Goal: Task Accomplishment & Management: Complete application form

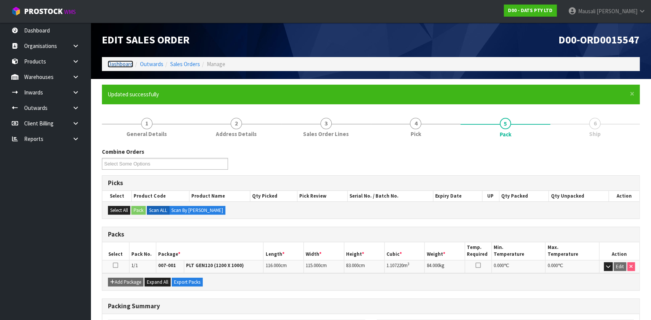
click at [127, 60] on link "Dashboard" at bounding box center [121, 63] width 26 height 7
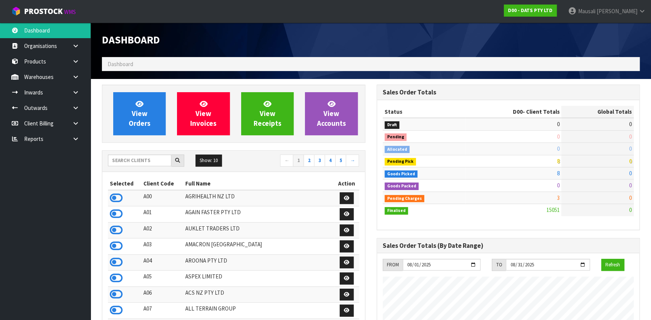
scroll to position [571, 274]
drag, startPoint x: 128, startPoint y: 162, endPoint x: 124, endPoint y: 155, distance: 8.1
click at [127, 162] on input "text" at bounding box center [139, 160] width 63 height 12
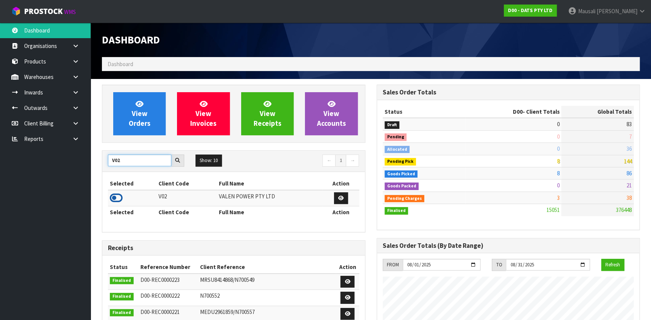
type input "V02"
click at [117, 196] on icon at bounding box center [116, 197] width 13 height 11
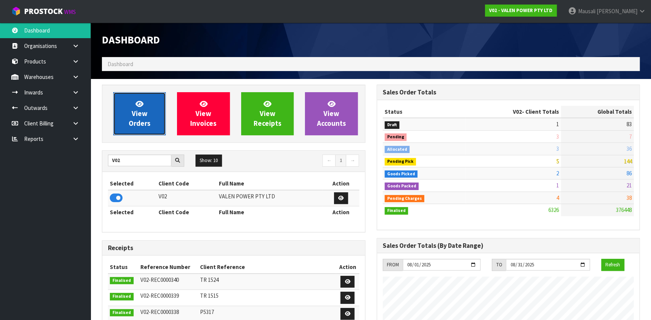
click at [138, 109] on span "View Orders" at bounding box center [140, 113] width 22 height 28
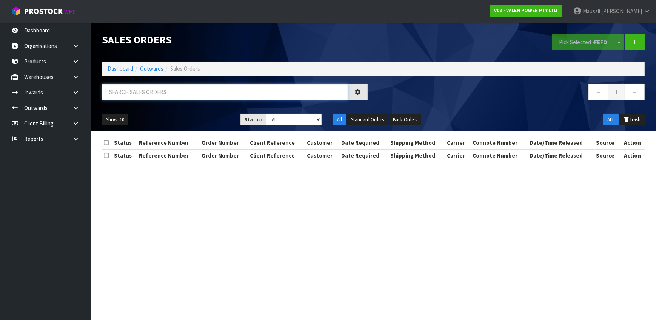
click at [123, 90] on input "text" at bounding box center [225, 92] width 246 height 16
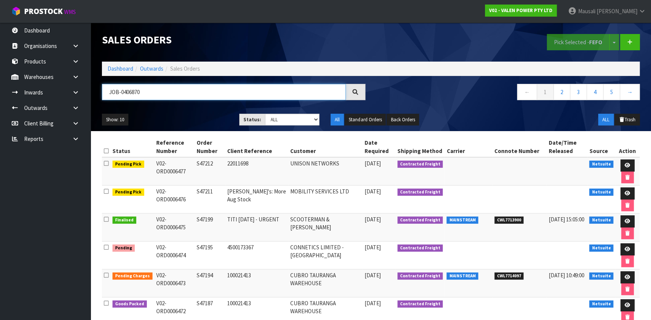
type input "JOB-0406870"
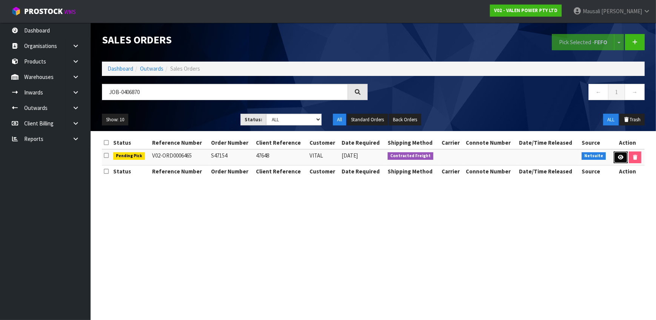
click at [618, 155] on icon at bounding box center [621, 157] width 6 height 5
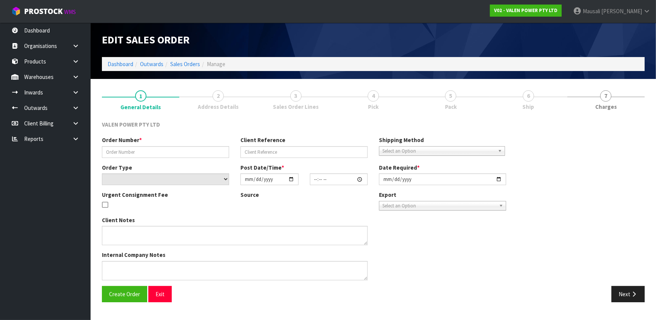
type input "S47154"
type input "47648"
select select "number:0"
type input "[DATE]"
type input "14:00:08.000"
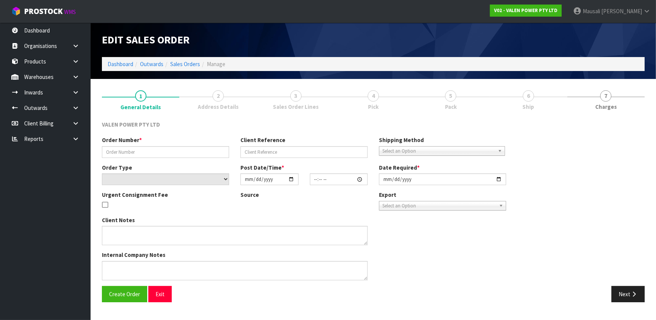
type input "[DATE]"
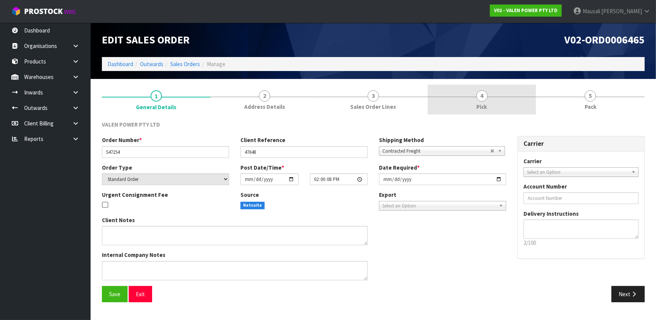
click at [483, 98] on span "4" at bounding box center [481, 95] width 11 height 11
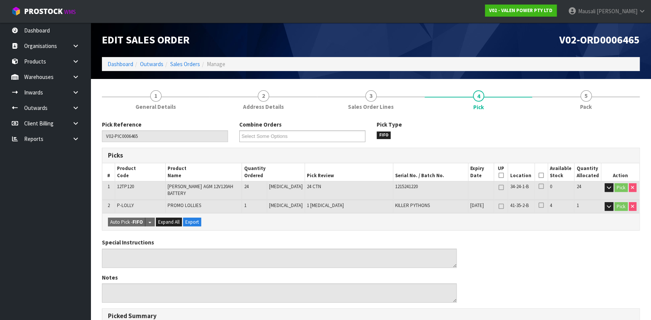
click at [539, 175] on icon at bounding box center [541, 175] width 5 height 0
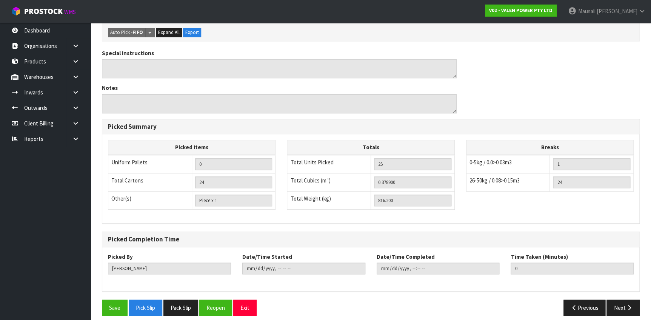
scroll to position [222, 0]
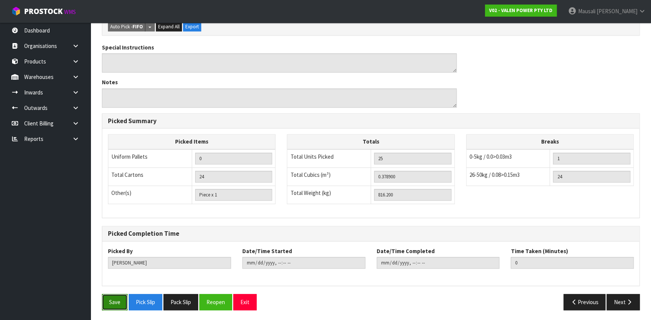
click at [113, 295] on button "Save" at bounding box center [115, 302] width 26 height 16
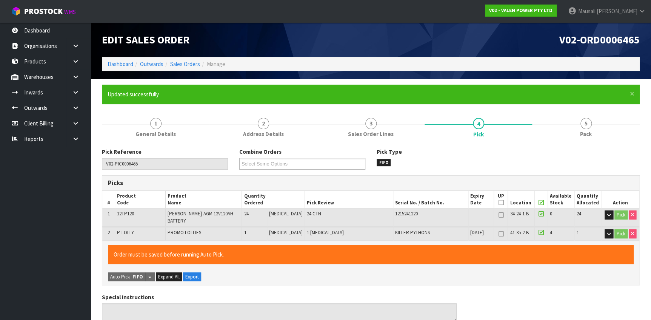
type input "[PERSON_NAME]"
type input "[DATE]T12:35:23"
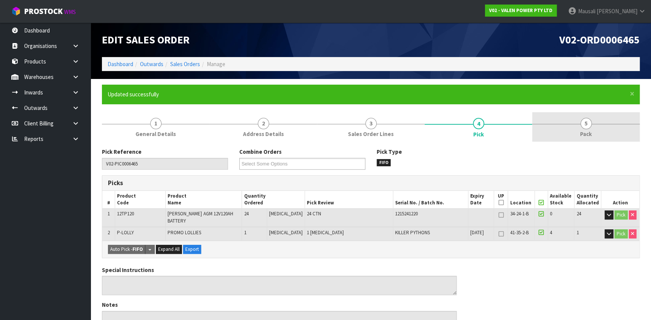
click at [585, 132] on span "Pack" at bounding box center [586, 134] width 12 height 8
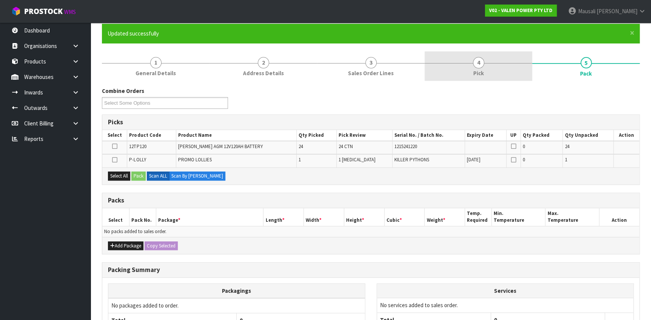
scroll to position [133, 0]
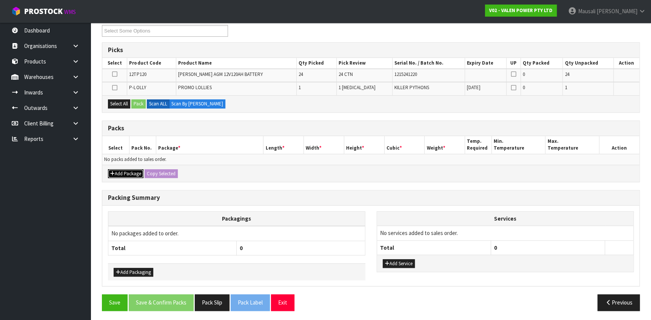
click at [130, 169] on button "Add Package" at bounding box center [125, 173] width 35 height 9
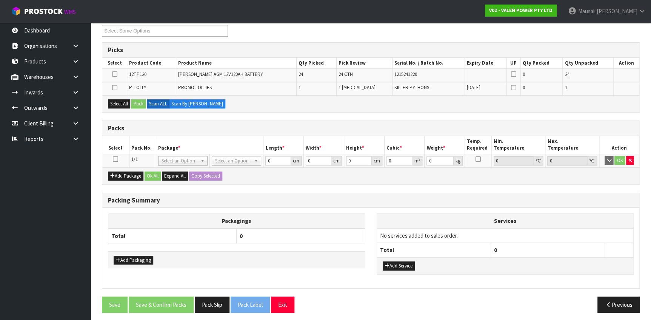
click at [115, 159] on icon at bounding box center [115, 159] width 5 height 0
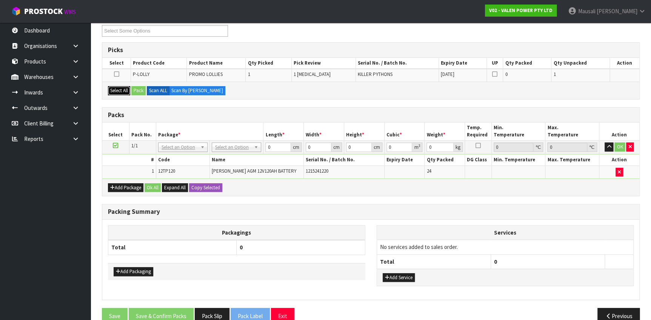
click at [119, 92] on button "Select All" at bounding box center [119, 90] width 22 height 9
click at [142, 88] on button "Pack" at bounding box center [138, 90] width 14 height 9
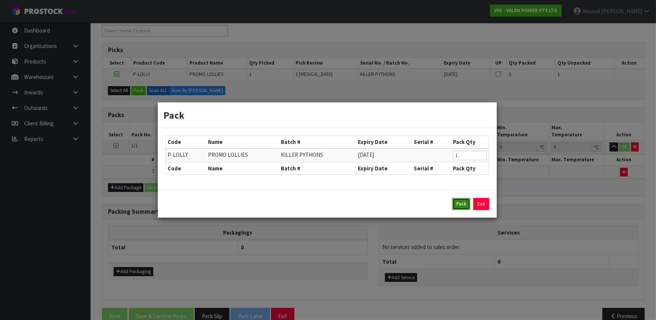
click at [462, 201] on button "Pack" at bounding box center [461, 204] width 18 height 12
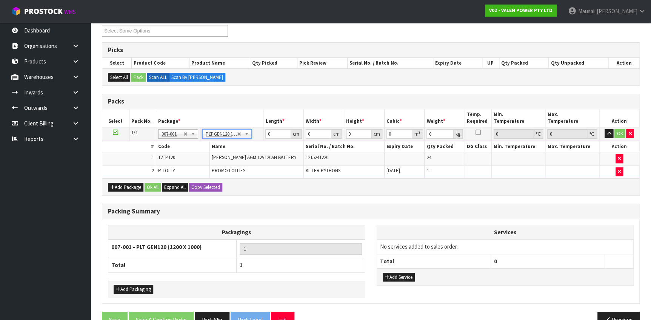
type input "120"
type input "100"
type input "816.2"
drag, startPoint x: 276, startPoint y: 133, endPoint x: 264, endPoint y: 136, distance: 12.4
click at [264, 136] on td "120 cm" at bounding box center [283, 134] width 40 height 14
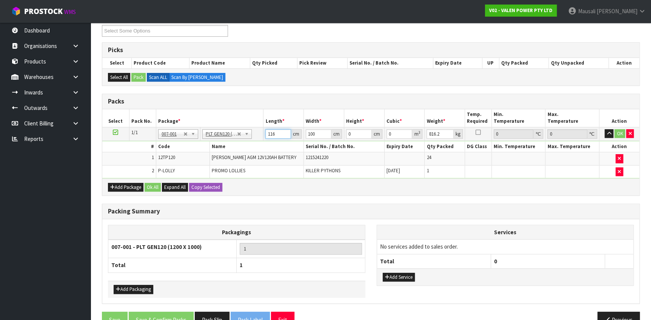
type input "116"
type input "80"
type input "6"
type input "0.05568"
type input "66"
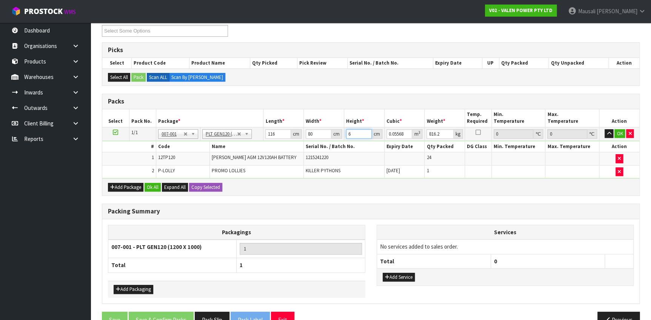
type input "0.61248"
type input "66"
type input "806"
click at [152, 185] on button "Ok All" at bounding box center [153, 187] width 16 height 9
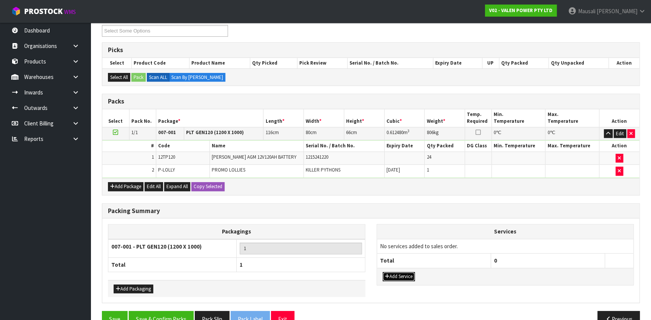
drag, startPoint x: 399, startPoint y: 274, endPoint x: 408, endPoint y: 230, distance: 44.3
click at [399, 273] on button "Add Service" at bounding box center [399, 276] width 32 height 9
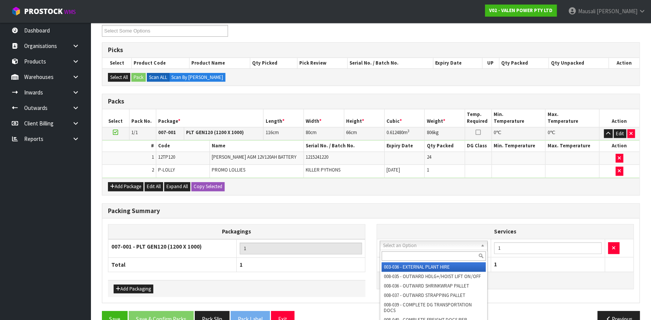
click at [395, 254] on input "text" at bounding box center [434, 255] width 104 height 9
type input "040"
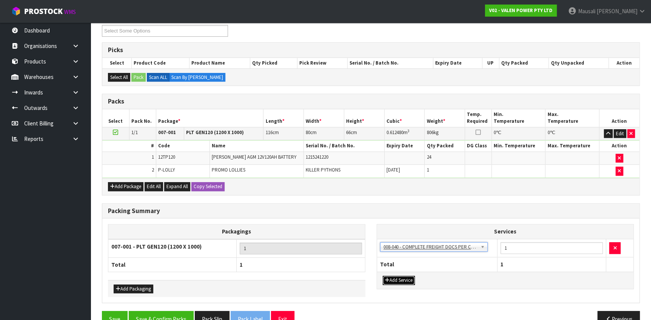
click at [403, 277] on button "Add Service" at bounding box center [399, 279] width 32 height 9
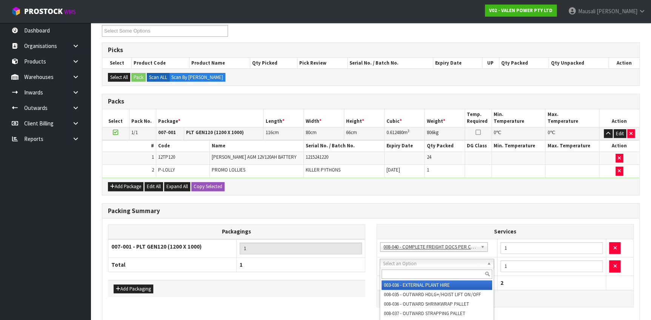
click at [409, 272] on input "text" at bounding box center [437, 273] width 110 height 9
type input "037"
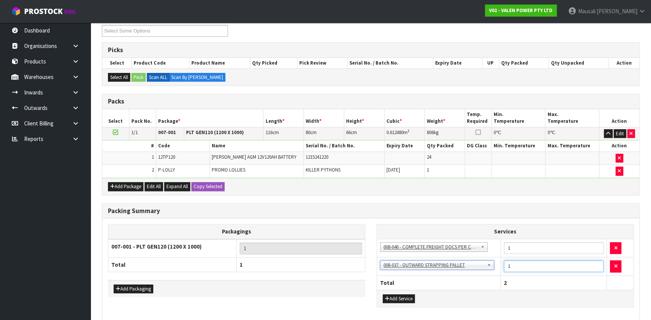
drag, startPoint x: 512, startPoint y: 265, endPoint x: 505, endPoint y: 266, distance: 7.1
click at [505, 266] on input "1" at bounding box center [554, 266] width 100 height 12
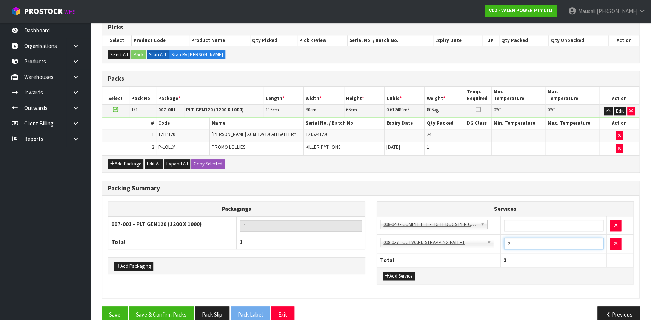
scroll to position [167, 0]
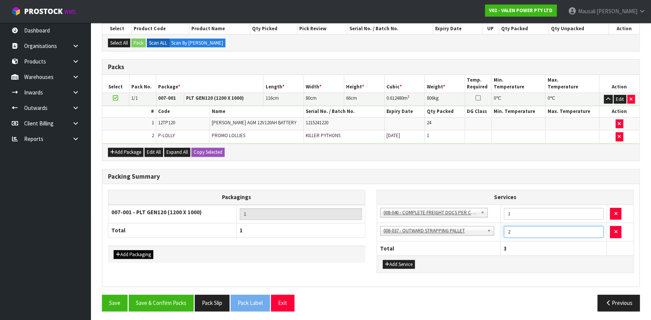
type input "2"
click at [132, 250] on button "Add Packaging" at bounding box center [134, 254] width 40 height 9
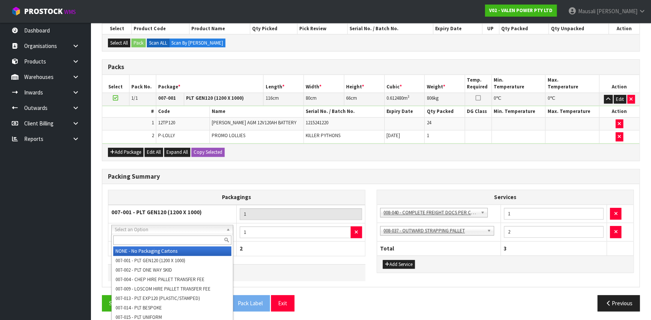
click at [143, 239] on input "text" at bounding box center [172, 239] width 118 height 9
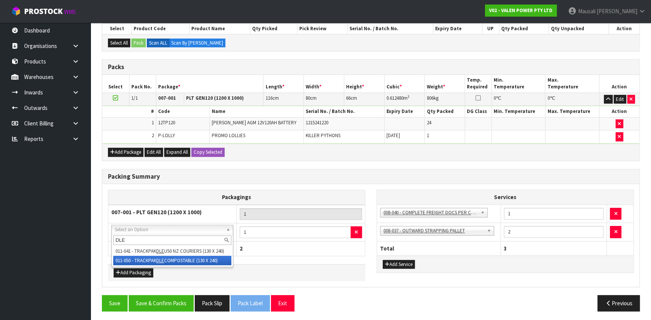
type input "DLE"
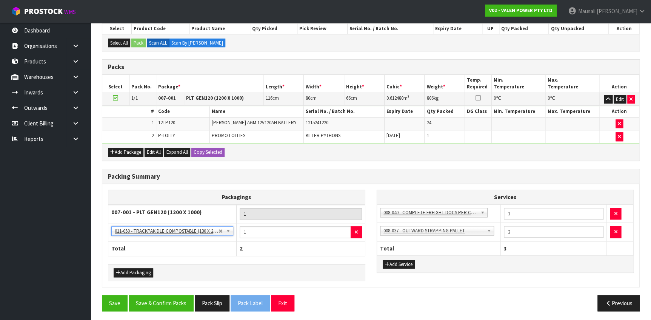
scroll to position [168, 0]
click at [174, 300] on button "Save & Confirm Packs" at bounding box center [161, 302] width 65 height 16
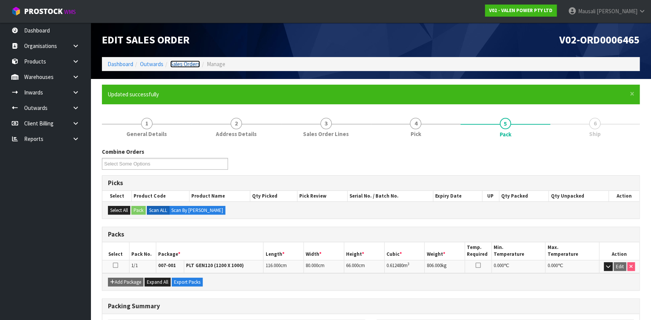
click at [193, 61] on link "Sales Orders" at bounding box center [185, 63] width 30 height 7
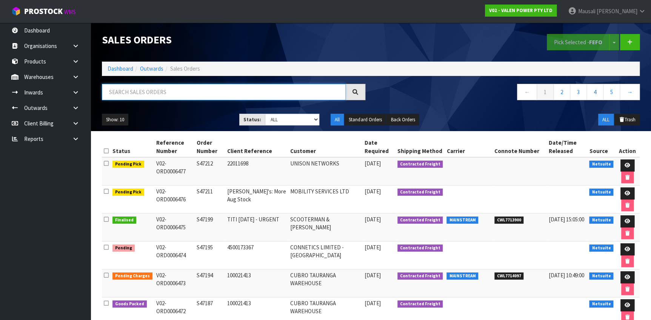
click at [130, 93] on input "text" at bounding box center [224, 92] width 244 height 16
type input "JOB-0401008"
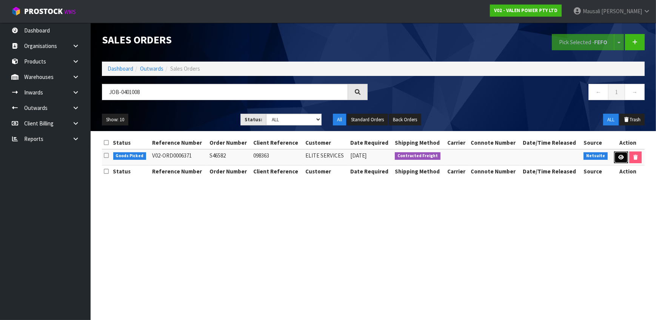
click at [617, 157] on link at bounding box center [621, 157] width 14 height 12
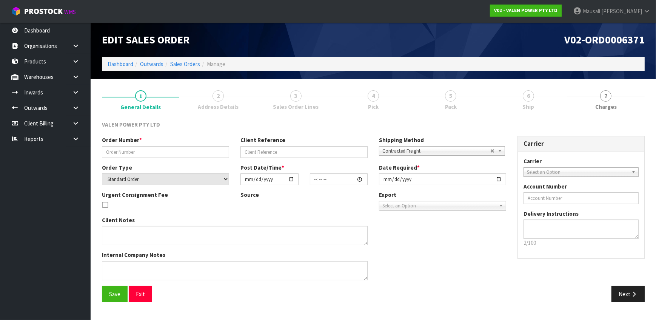
type input "S46582"
type input "098363"
select select "number:0"
type input "[DATE]"
type input "15:15:06.000"
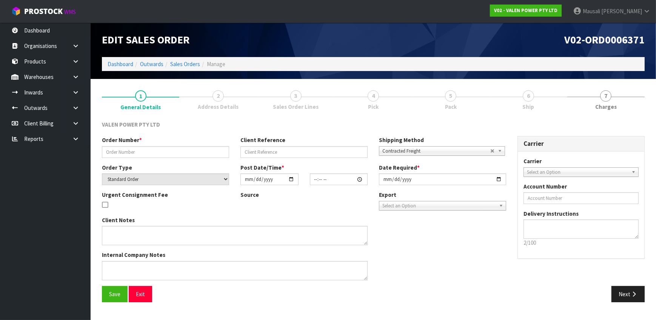
type input "[DATE]"
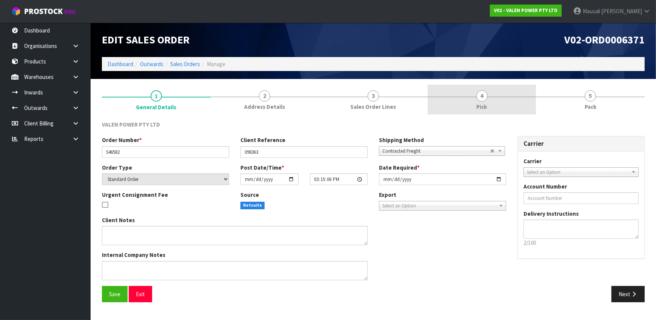
click at [491, 106] on link "4 Pick" at bounding box center [482, 100] width 109 height 30
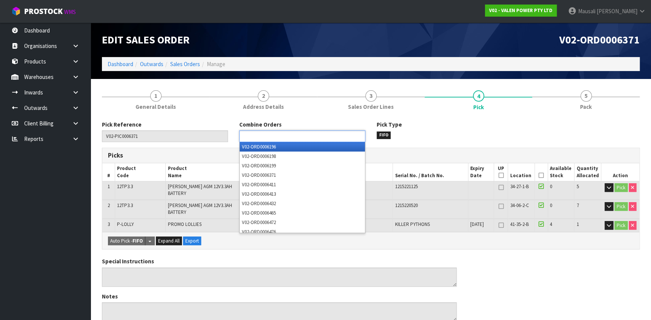
click at [315, 140] on ul at bounding box center [302, 136] width 126 height 12
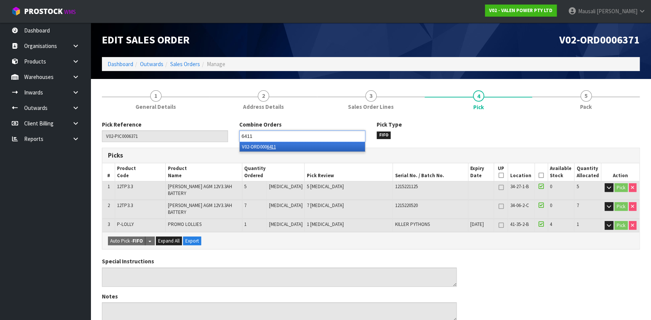
type input "6411"
click at [335, 147] on li "V02-ORD000 6411" at bounding box center [302, 146] width 125 height 9
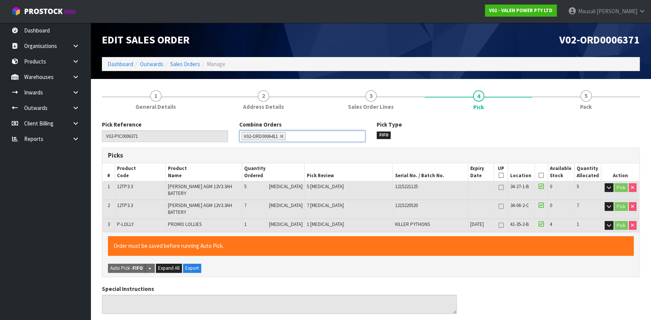
click at [539, 175] on icon at bounding box center [541, 175] width 5 height 0
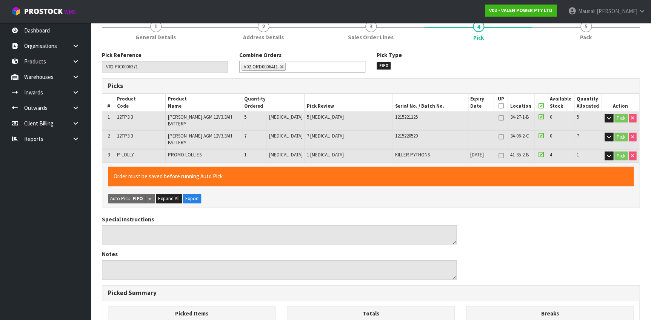
scroll to position [241, 0]
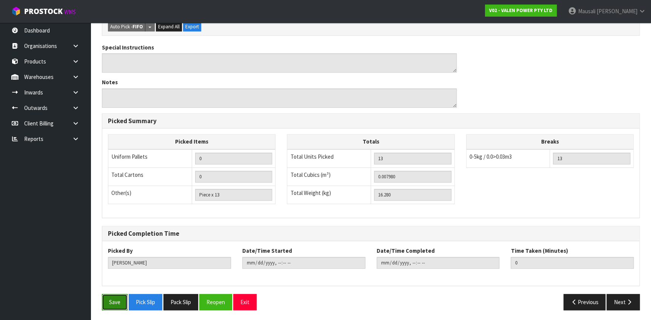
click at [113, 300] on button "Save" at bounding box center [115, 302] width 26 height 16
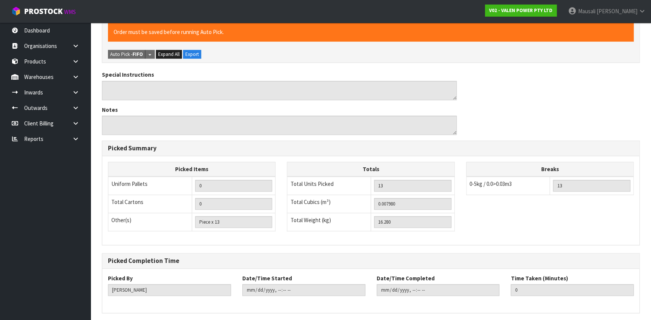
scroll to position [0, 0]
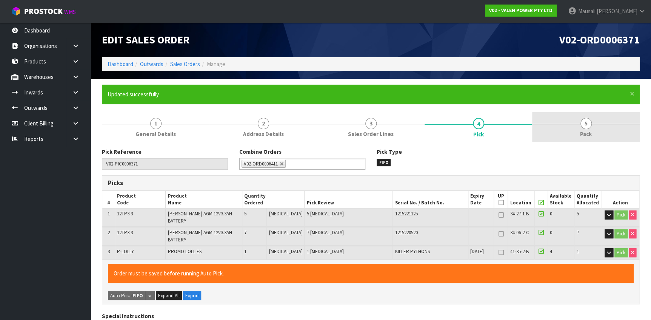
type input "[PERSON_NAME]"
type input "[DATE]T13:01:45"
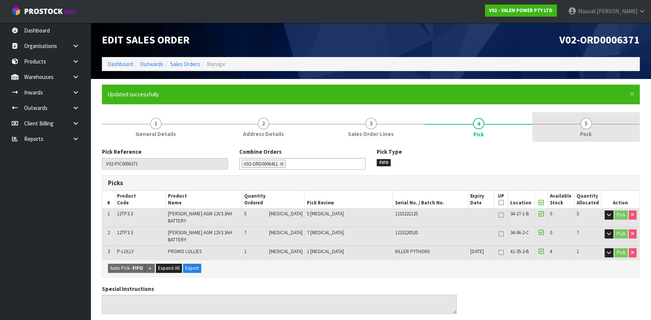
click at [573, 125] on link "5 Pack" at bounding box center [586, 127] width 108 height 30
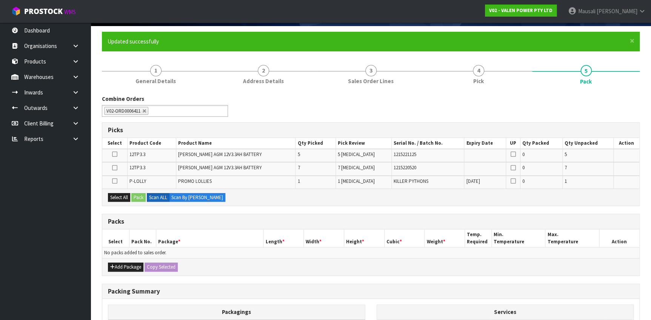
scroll to position [103, 0]
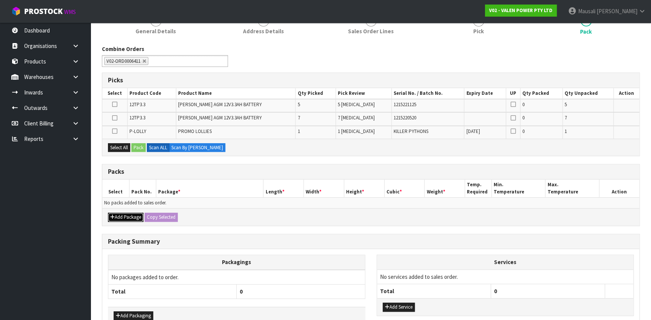
click at [134, 218] on button "Add Package" at bounding box center [125, 216] width 35 height 9
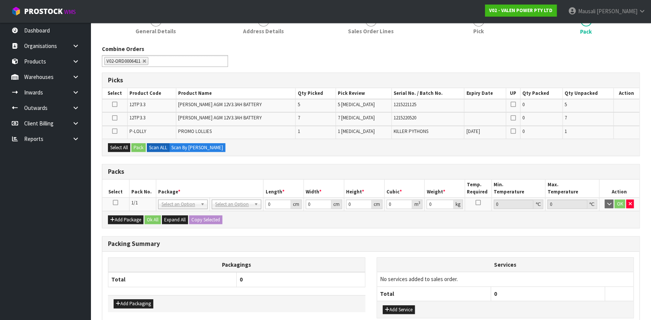
click at [113, 203] on icon at bounding box center [115, 202] width 5 height 0
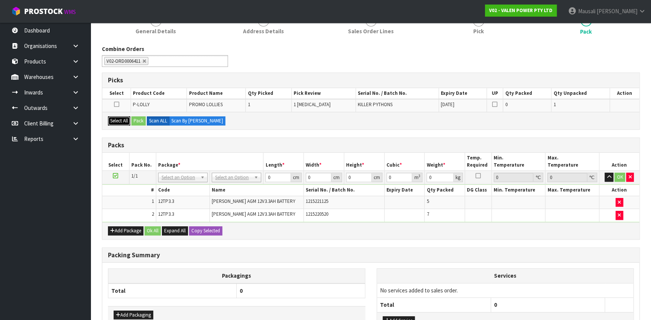
click at [122, 118] on button "Select All" at bounding box center [119, 120] width 22 height 9
click at [138, 120] on button "Pack" at bounding box center [138, 120] width 14 height 9
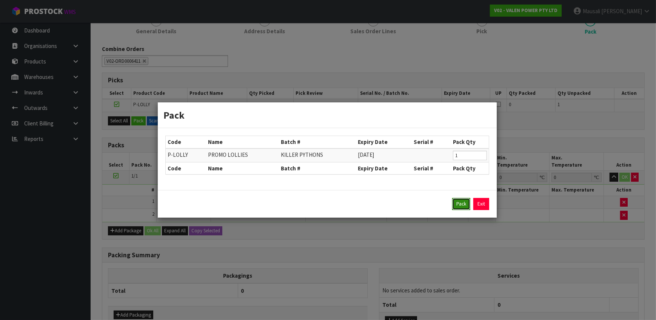
click at [461, 204] on button "Pack" at bounding box center [461, 204] width 18 height 12
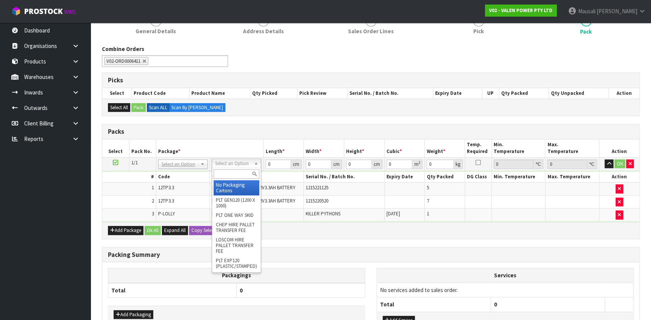
drag, startPoint x: 226, startPoint y: 184, endPoint x: 243, endPoint y: 168, distance: 23.2
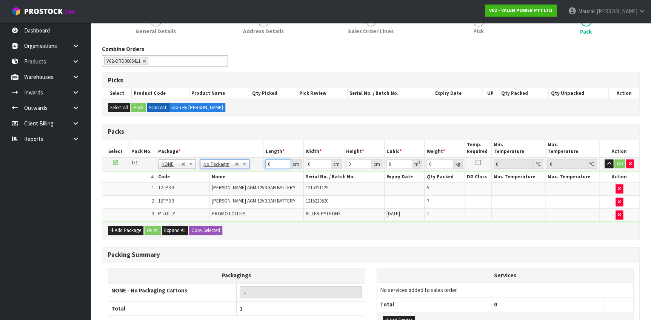
drag, startPoint x: 274, startPoint y: 163, endPoint x: 261, endPoint y: 166, distance: 13.5
click at [263, 166] on td "0 cm" at bounding box center [283, 164] width 40 height 14
type input "41"
type input "40"
type input "3"
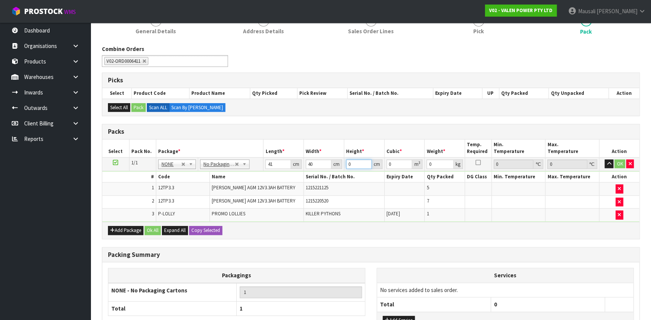
type input "0.00492"
type input "39"
type input "0.06396"
type input "39"
type input "37"
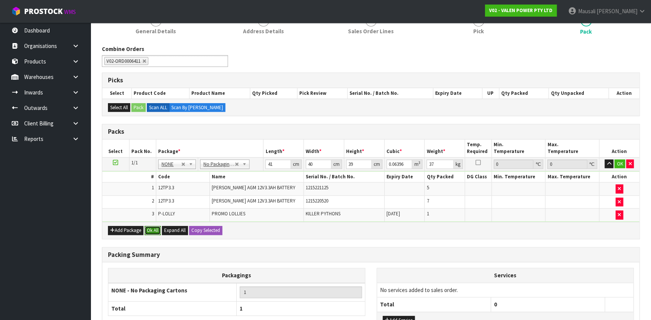
click at [155, 226] on button "Ok All" at bounding box center [153, 230] width 16 height 9
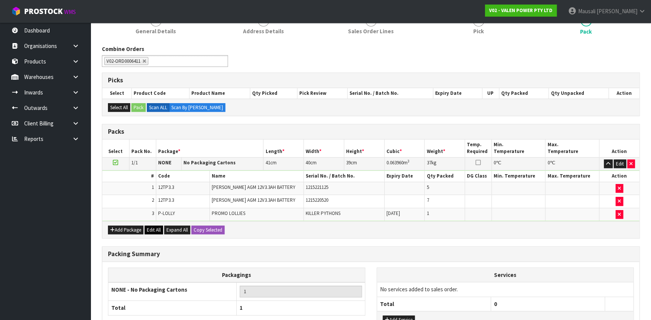
scroll to position [162, 0]
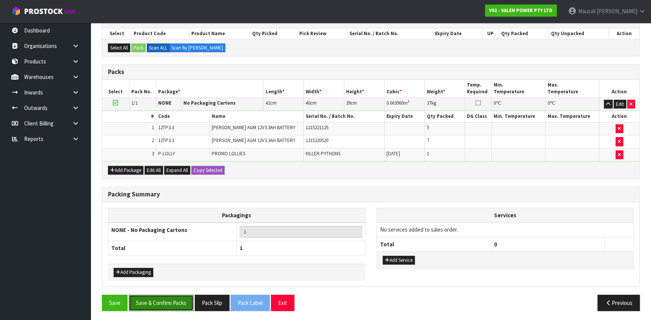
click at [155, 299] on button "Save & Confirm Packs" at bounding box center [161, 302] width 65 height 16
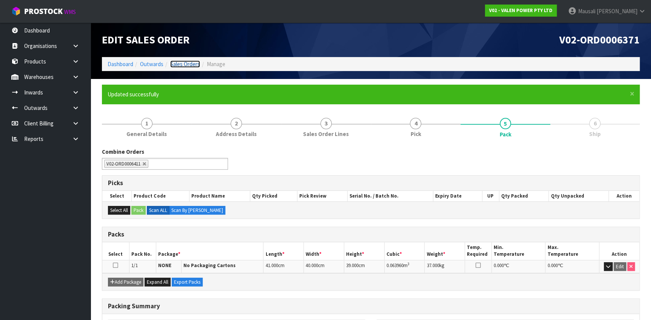
click at [177, 66] on link "Sales Orders" at bounding box center [185, 63] width 30 height 7
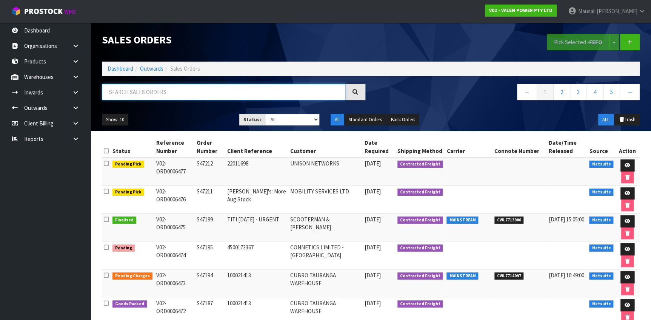
click at [133, 93] on input "text" at bounding box center [224, 92] width 244 height 16
type input "JOB-0403057"
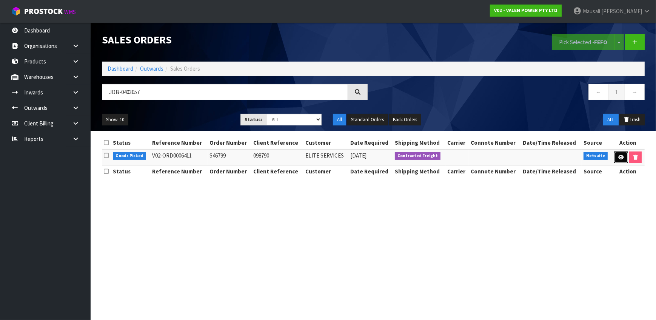
click at [621, 155] on icon at bounding box center [621, 157] width 6 height 5
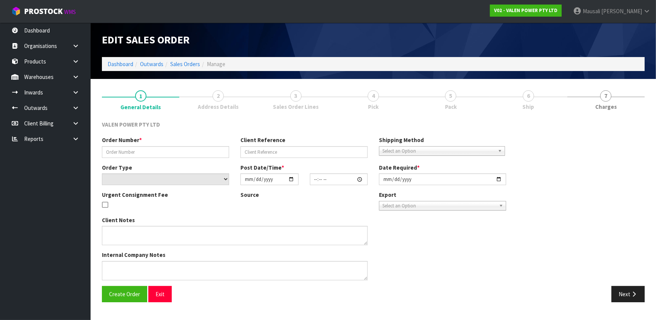
type input "S46799"
type input "098790"
select select "number:0"
type input "[DATE]"
type input "10:00:07.000"
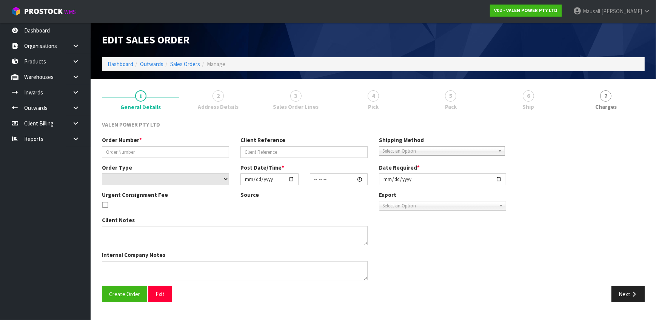
type input "[DATE]"
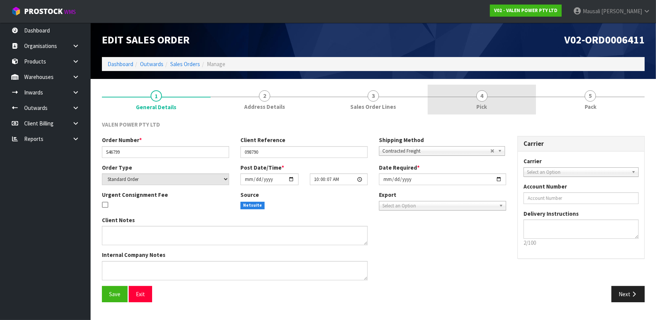
click at [485, 105] on span "Pick" at bounding box center [482, 107] width 11 height 8
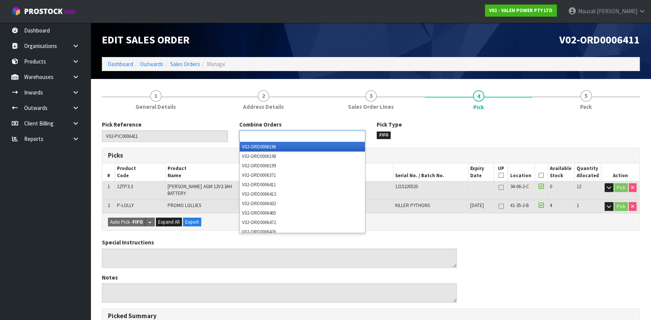
click at [274, 135] on input "text" at bounding box center [269, 135] width 55 height 9
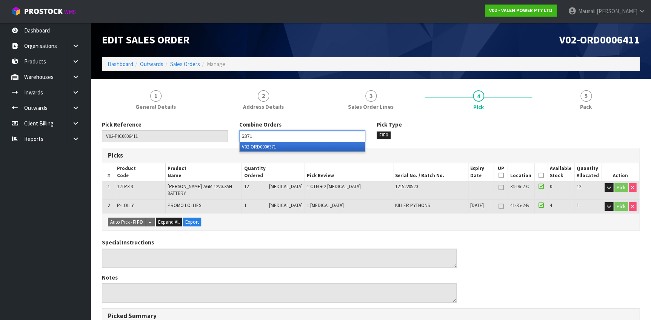
type input "6371"
click at [343, 149] on li "V02-ORD000 6371" at bounding box center [302, 146] width 125 height 9
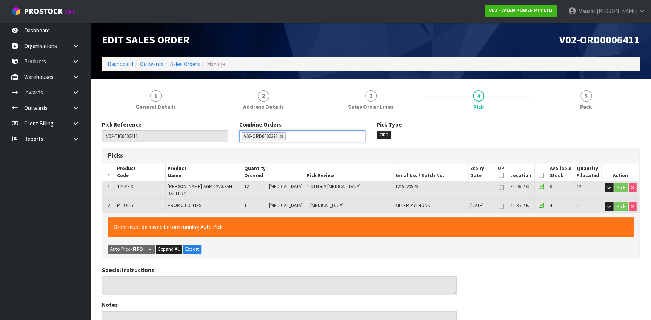
click at [537, 171] on th "Picked" at bounding box center [541, 172] width 13 height 18
click at [539, 175] on icon at bounding box center [541, 175] width 5 height 0
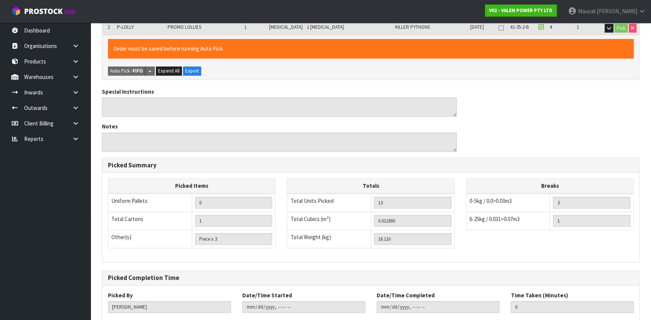
scroll to position [222, 0]
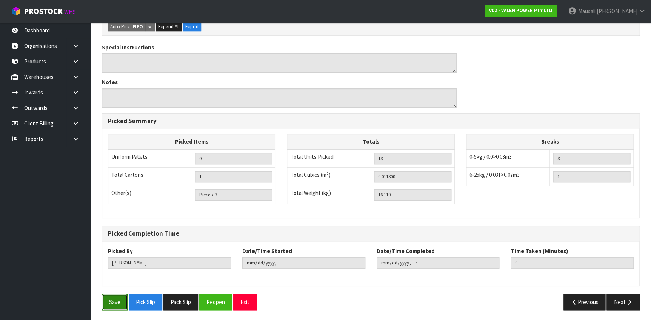
click at [117, 302] on button "Save" at bounding box center [115, 302] width 26 height 16
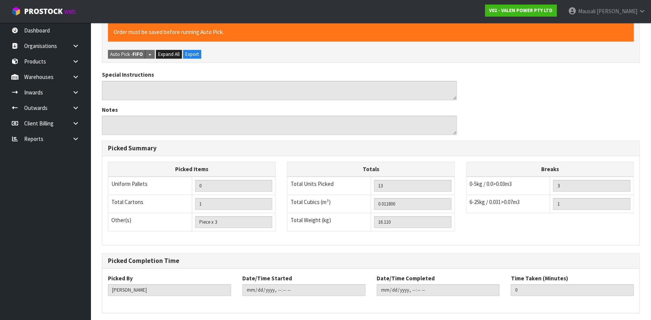
scroll to position [0, 0]
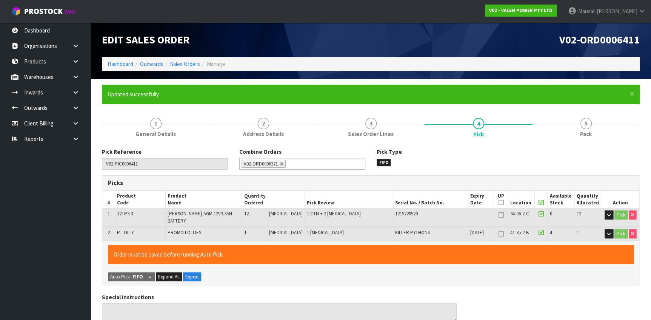
type input "[PERSON_NAME]"
type input "[DATE]T13:08:47"
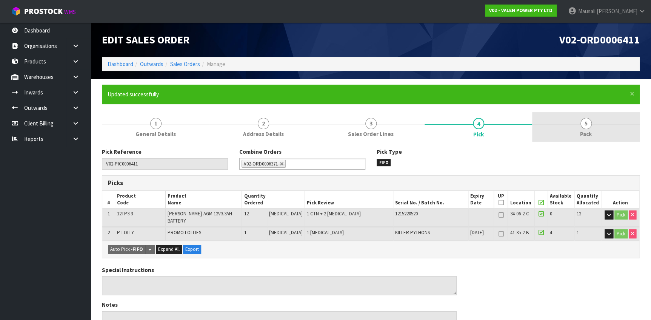
click at [571, 131] on link "5 Pack" at bounding box center [586, 127] width 108 height 30
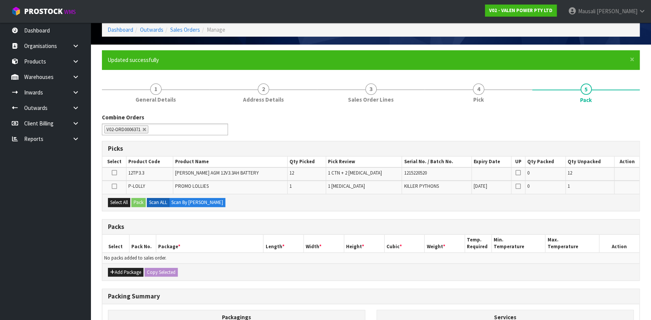
scroll to position [103, 0]
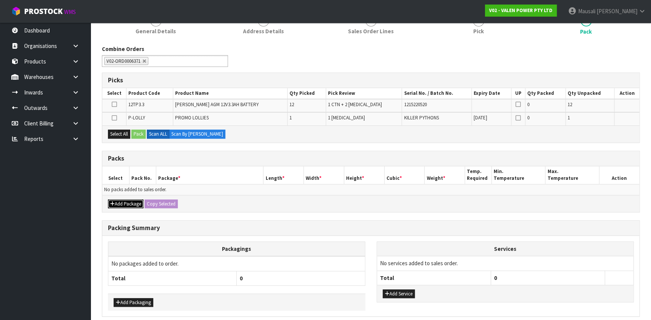
click at [126, 200] on button "Add Package" at bounding box center [125, 203] width 35 height 9
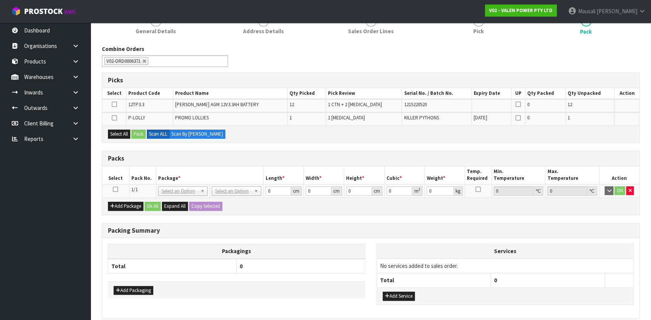
click at [116, 189] on icon at bounding box center [115, 189] width 5 height 0
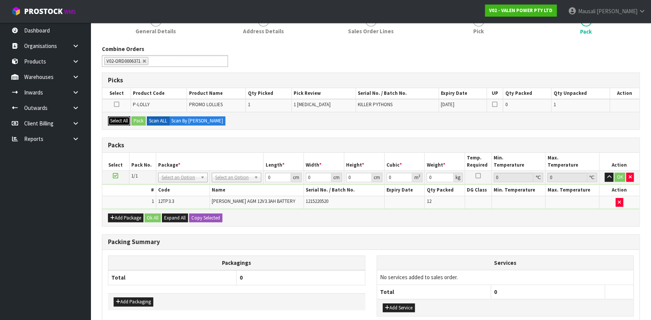
drag, startPoint x: 113, startPoint y: 120, endPoint x: 125, endPoint y: 119, distance: 11.3
click at [115, 119] on button "Select All" at bounding box center [119, 120] width 22 height 9
click at [142, 117] on button "Pack" at bounding box center [138, 120] width 14 height 9
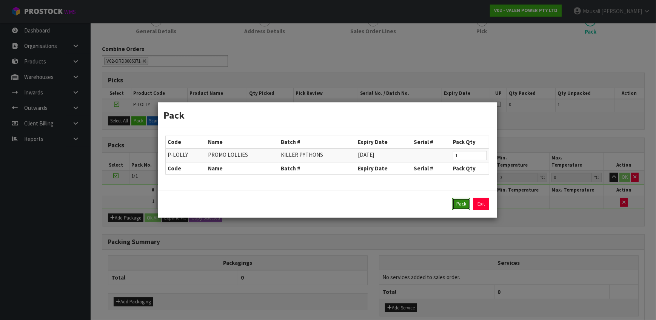
click at [462, 200] on button "Pack" at bounding box center [461, 204] width 18 height 12
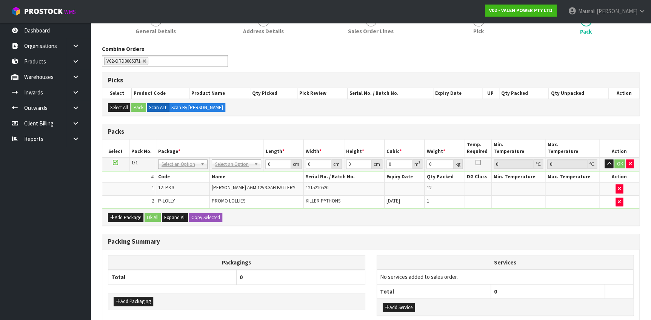
click at [237, 157] on td "No Packaging Cartons PLT GEN120 (1200 X 1000) PLT ONE WAY SKID CHEP HIRE PALLET…" at bounding box center [237, 164] width 54 height 14
click at [234, 173] on input "text" at bounding box center [237, 173] width 46 height 9
type input "V"
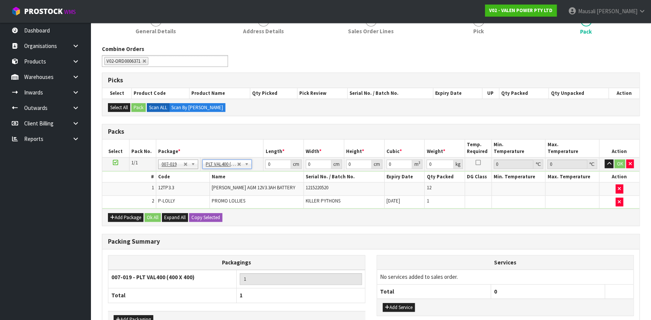
type input "40"
type input "20.11"
drag, startPoint x: 280, startPoint y: 164, endPoint x: 262, endPoint y: 191, distance: 32.9
click at [259, 167] on tr "1/1 NONE 007-001 007-002 007-004 007-009 007-013 007-014 007-015 007-017 007-01…" at bounding box center [370, 164] width 537 height 14
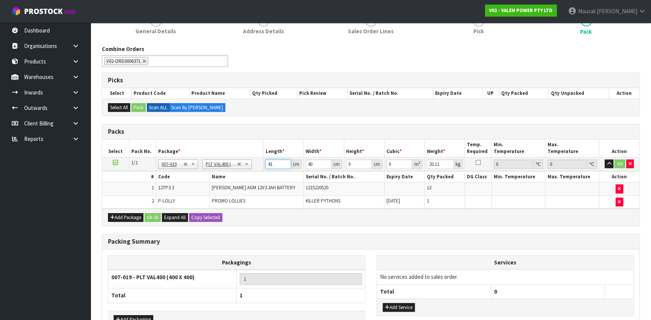
type input "41"
type input "40"
type input "3"
type input "0.00492"
type input "39"
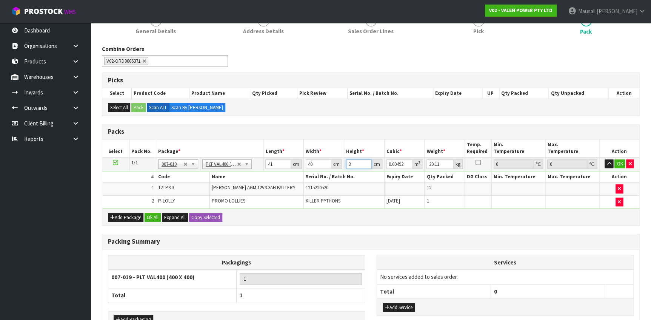
type input "0.06396"
type input "39"
type input "37"
click at [148, 213] on button "Ok All" at bounding box center [153, 217] width 16 height 9
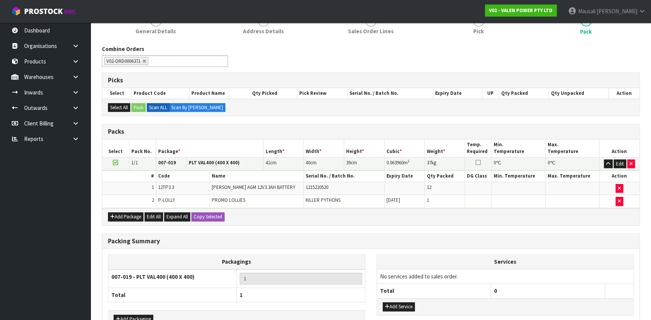
scroll to position [149, 0]
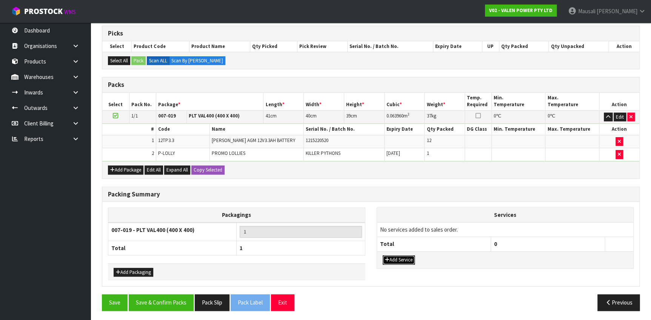
click at [405, 255] on button "Add Service" at bounding box center [399, 259] width 32 height 9
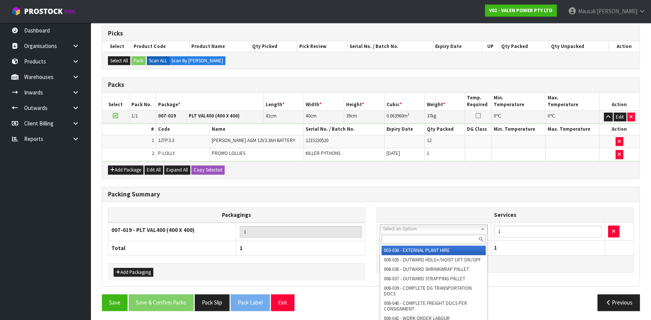
click at [411, 243] on input "text" at bounding box center [434, 238] width 104 height 9
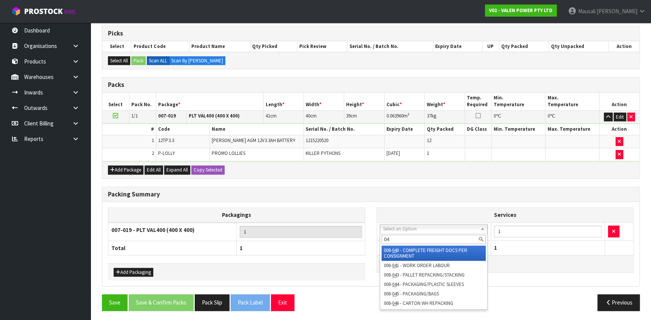
type input "040"
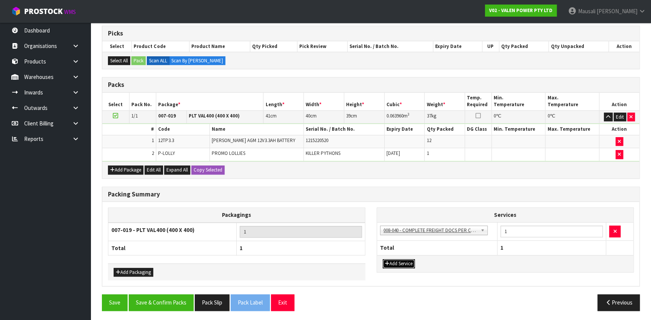
click at [411, 259] on button "Add Service" at bounding box center [399, 263] width 32 height 9
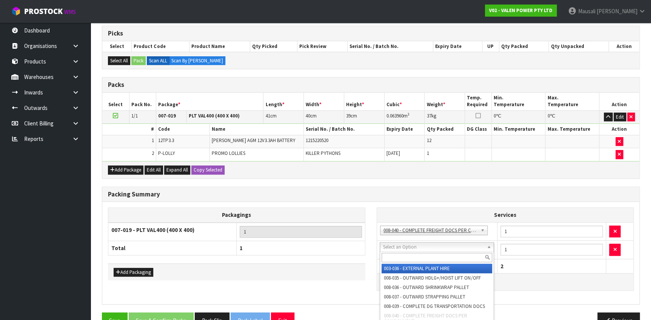
click at [414, 253] on input "text" at bounding box center [437, 256] width 110 height 9
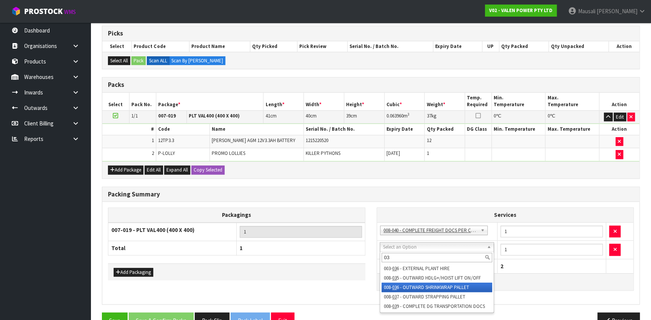
type input "037"
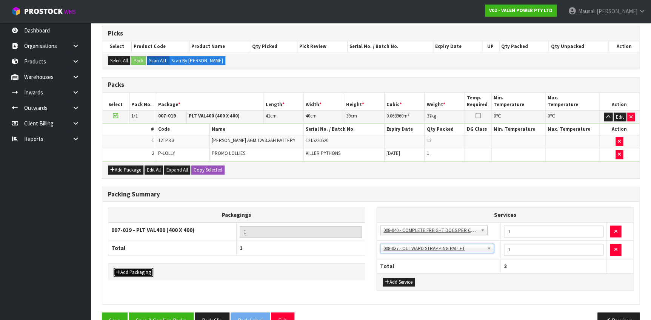
click at [134, 269] on button "Add Packaging" at bounding box center [134, 272] width 40 height 9
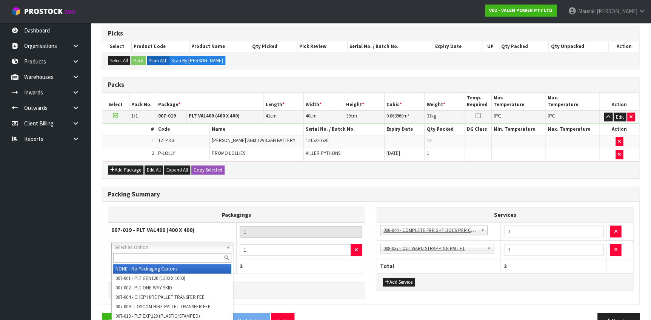
click at [151, 252] on div at bounding box center [172, 257] width 121 height 12
click at [154, 257] on input "text" at bounding box center [172, 257] width 118 height 9
type input "OC"
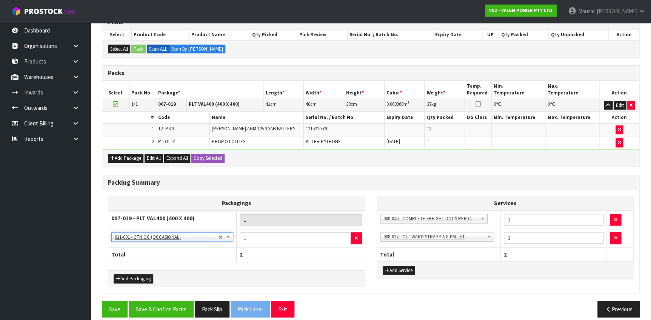
scroll to position [168, 0]
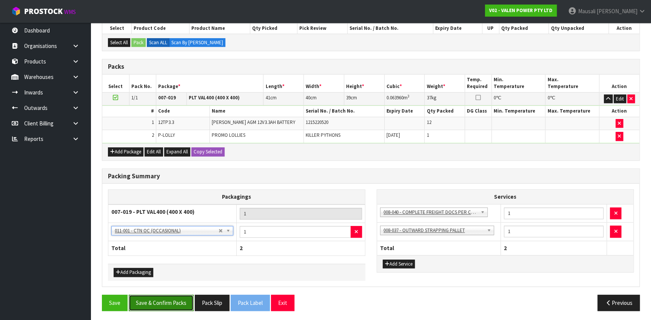
click at [157, 295] on button "Save & Confirm Packs" at bounding box center [161, 302] width 65 height 16
